Goal: Navigation & Orientation: Find specific page/section

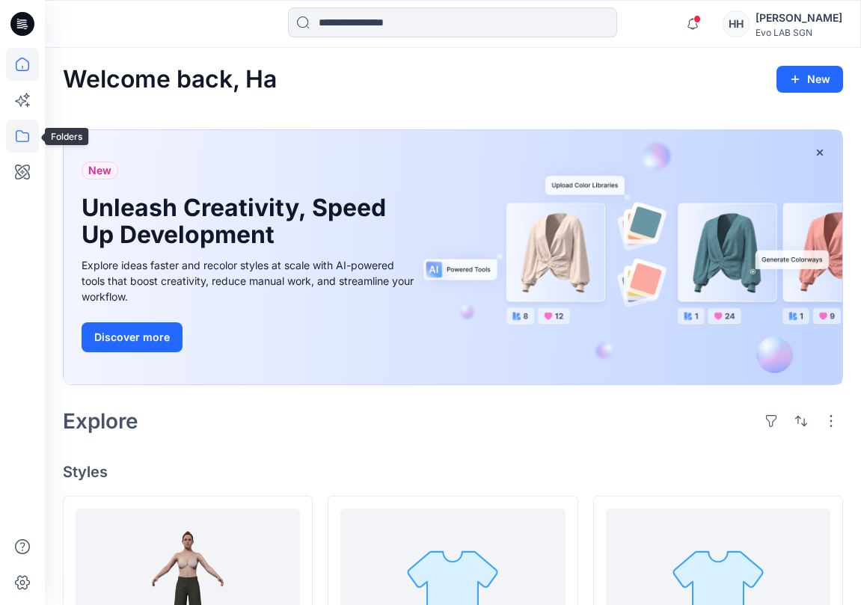
click at [9, 132] on icon at bounding box center [22, 136] width 33 height 33
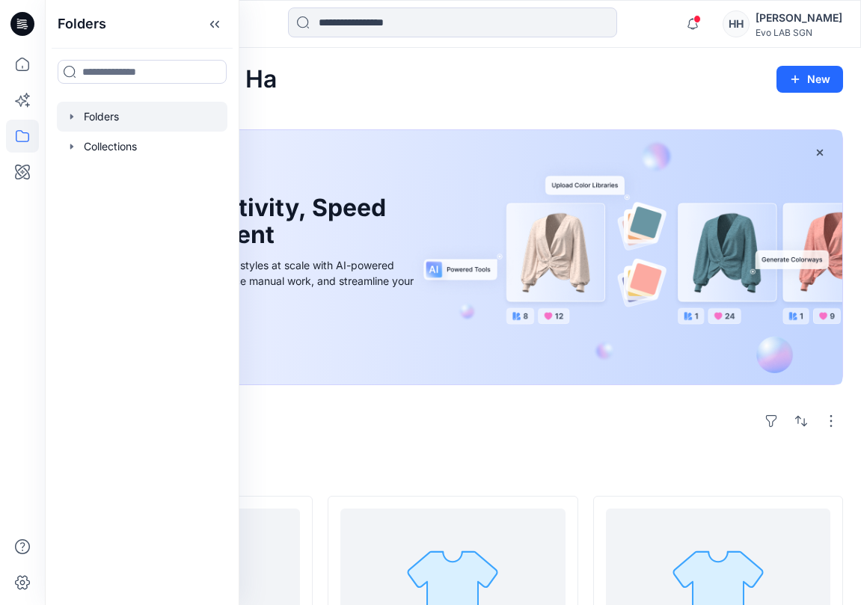
click at [117, 115] on div at bounding box center [142, 117] width 171 height 30
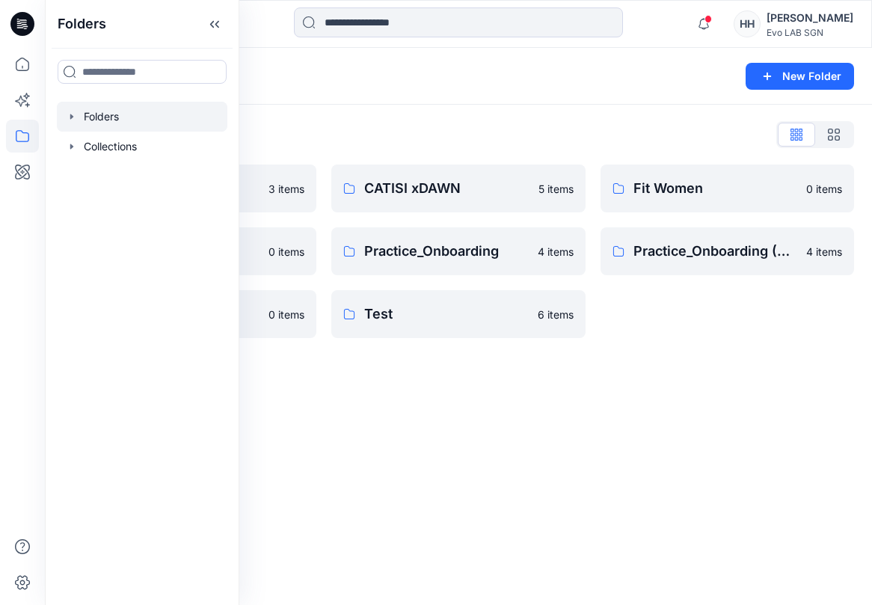
click at [643, 379] on div "Folders New Folder Folders List 3D NEW SAMPLE 3 items Fitting 0 items S262 0 it…" at bounding box center [458, 326] width 827 height 557
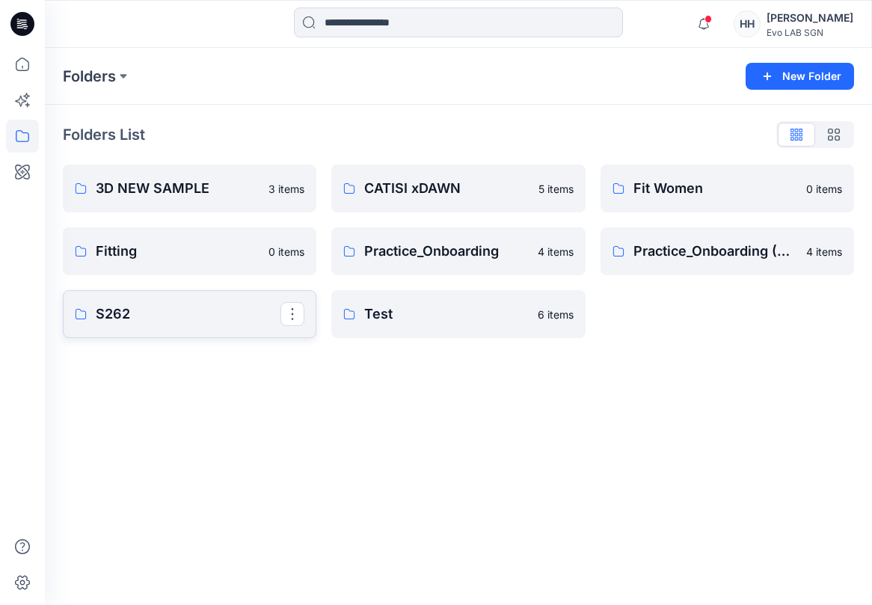
click at [205, 296] on link "S262" at bounding box center [190, 314] width 254 height 48
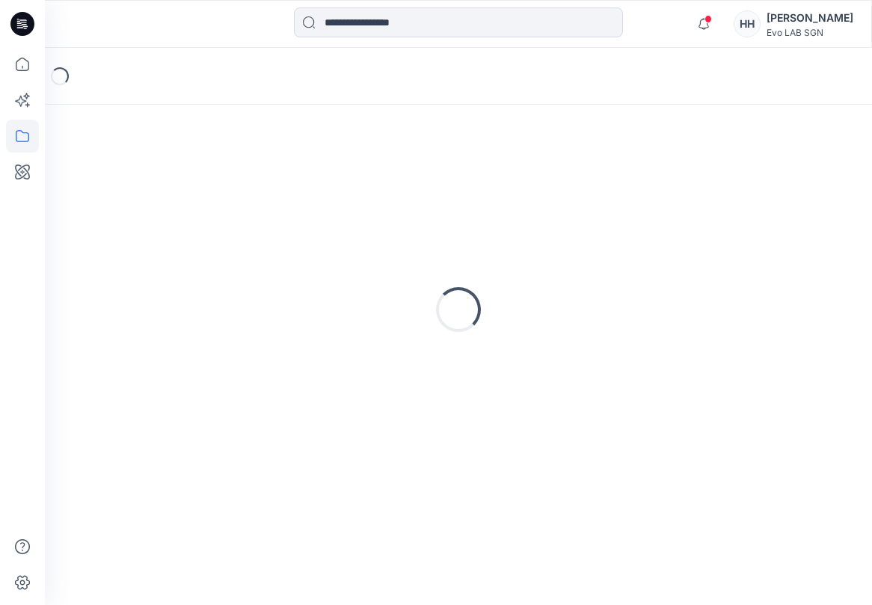
click at [205, 295] on div "Loading..." at bounding box center [458, 310] width 791 height 374
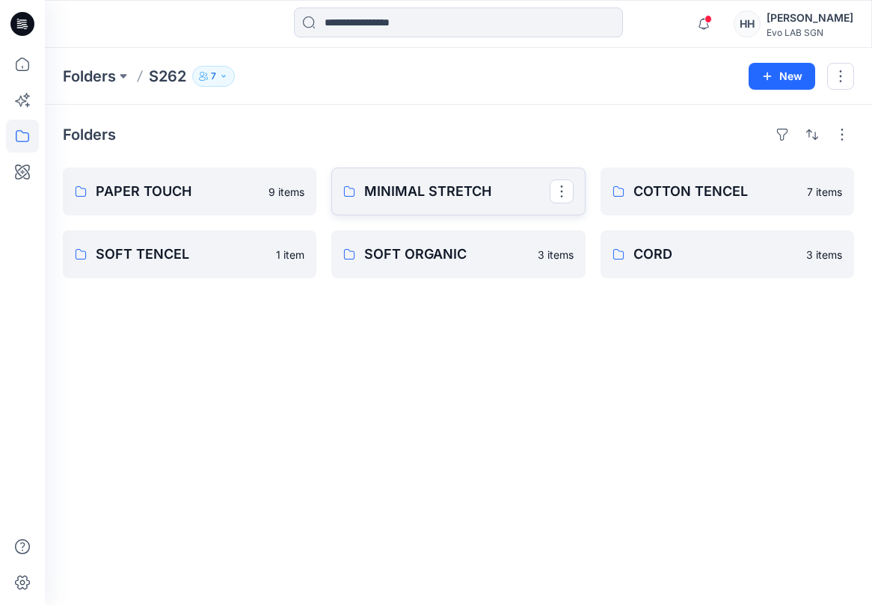
click at [461, 187] on p "MINIMAL STRETCH" at bounding box center [456, 191] width 185 height 21
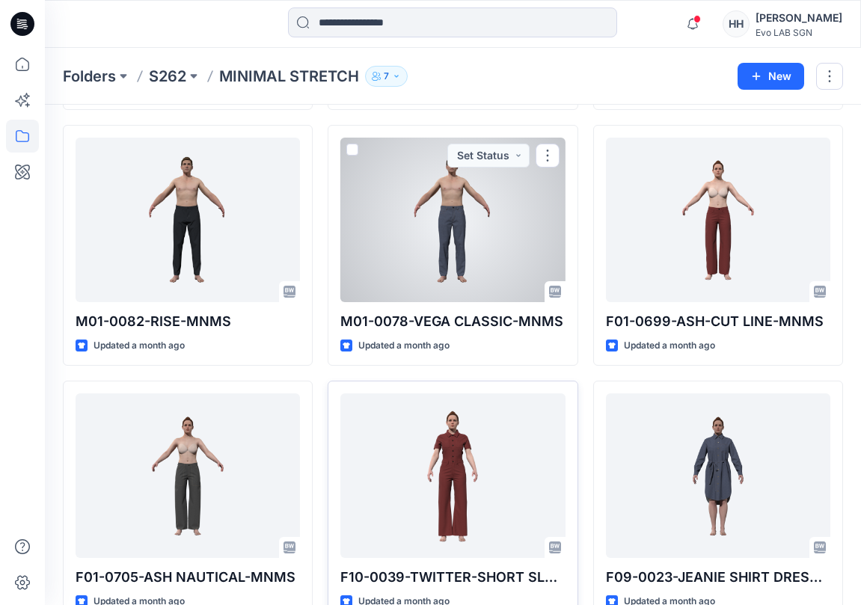
scroll to position [590, 0]
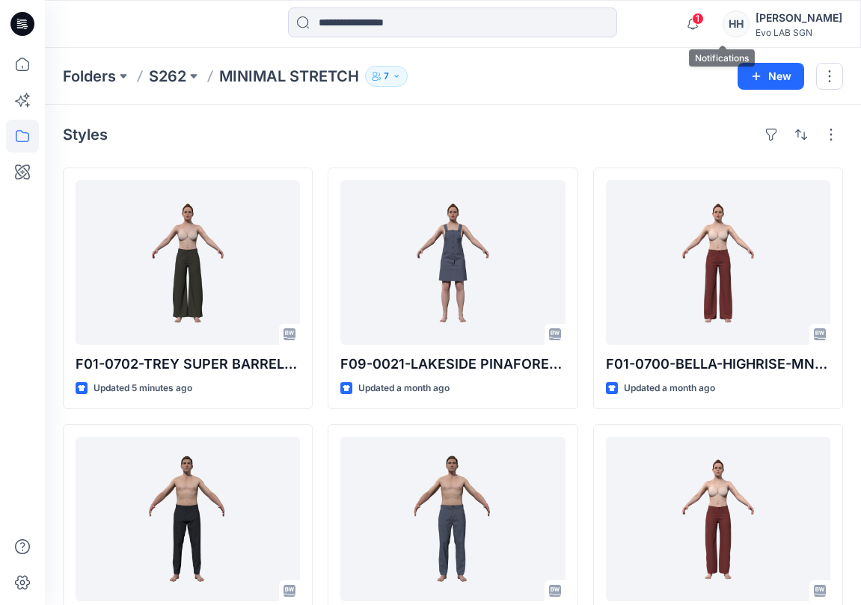
click at [704, 21] on span "1" at bounding box center [698, 19] width 12 height 12
